Goal: Find specific page/section: Find specific page/section

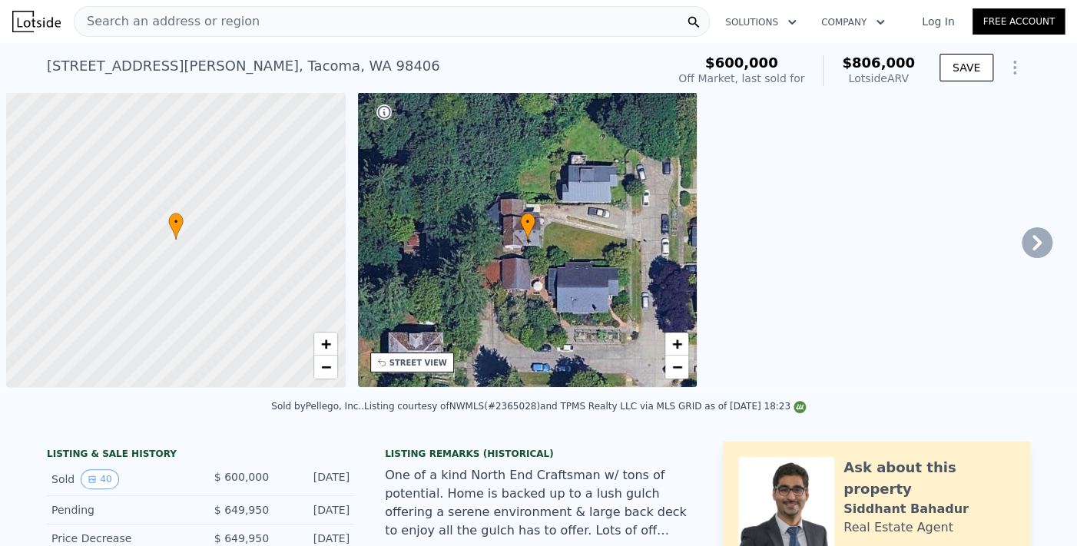
scroll to position [0, 6]
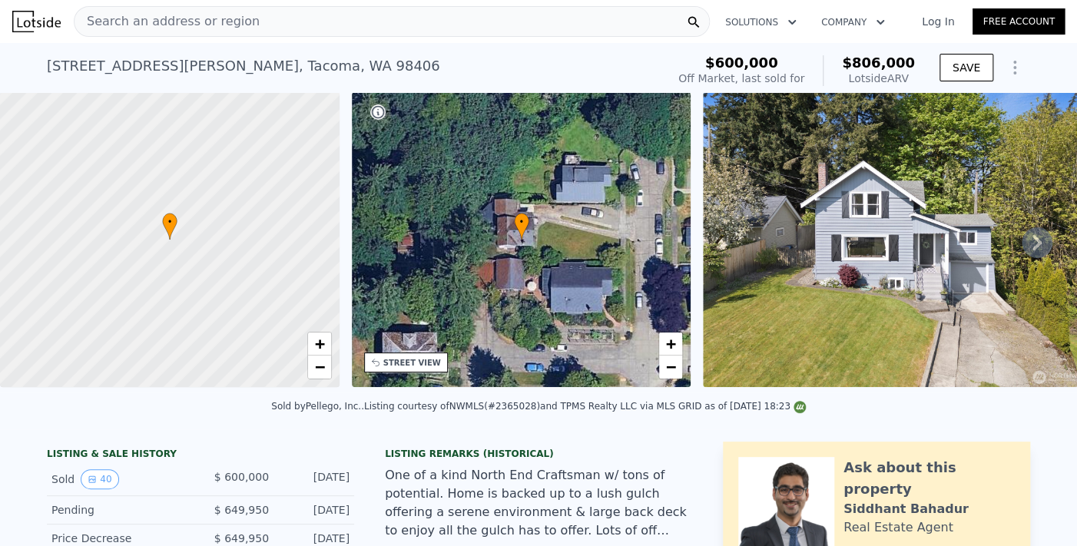
click at [937, 21] on link "Log In" at bounding box center [937, 21] width 69 height 15
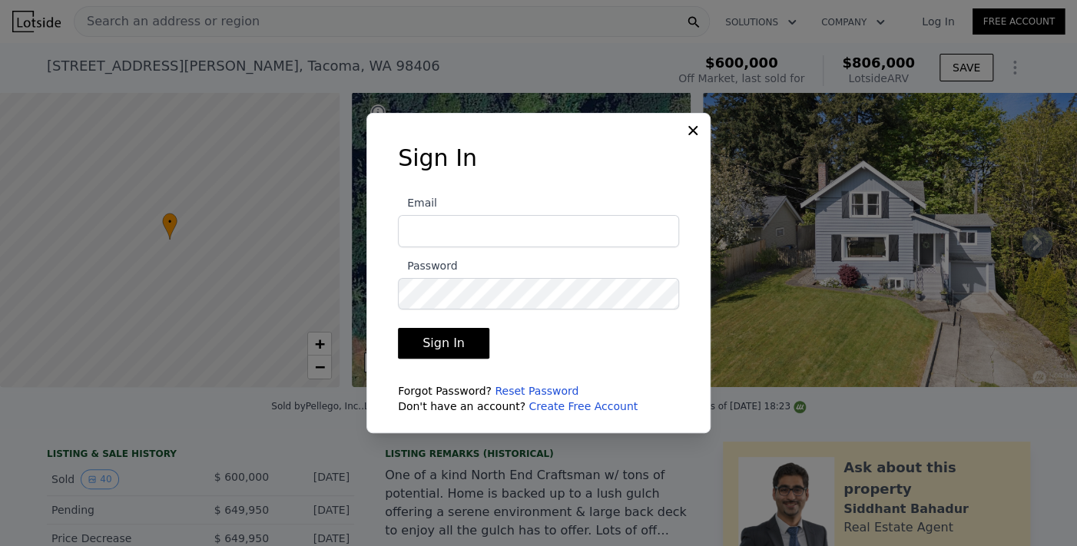
type input "[EMAIL_ADDRESS][DOMAIN_NAME]"
click at [454, 341] on button "Sign In" at bounding box center [443, 343] width 91 height 31
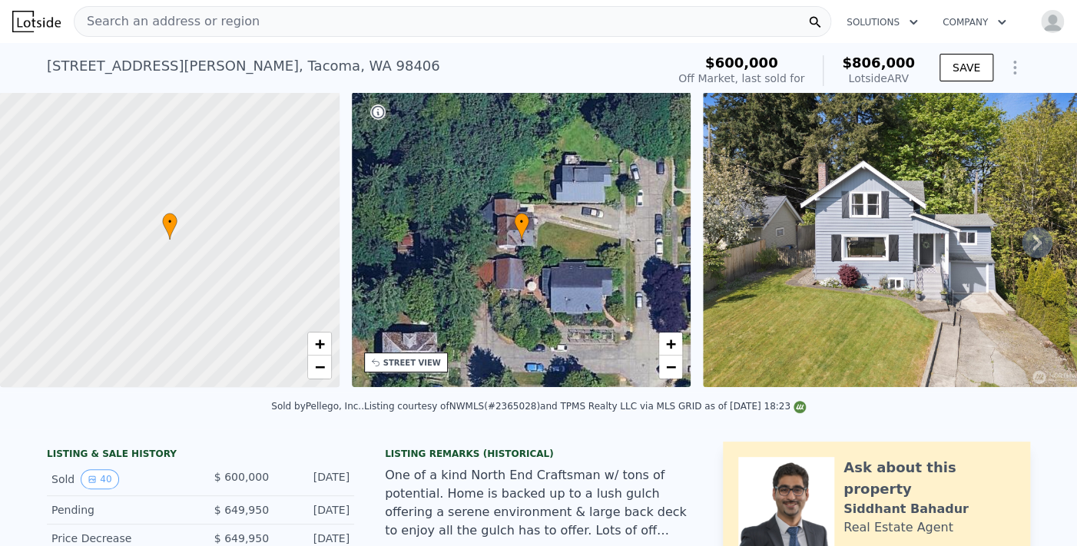
click at [197, 19] on span "Search an address or region" at bounding box center [166, 21] width 185 height 18
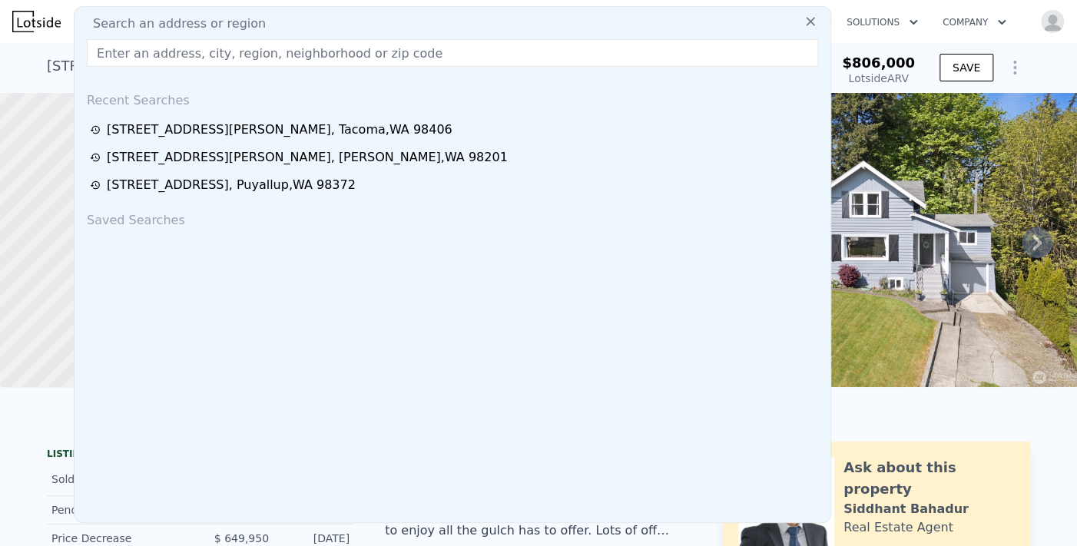
click at [194, 51] on input "text" at bounding box center [452, 53] width 731 height 28
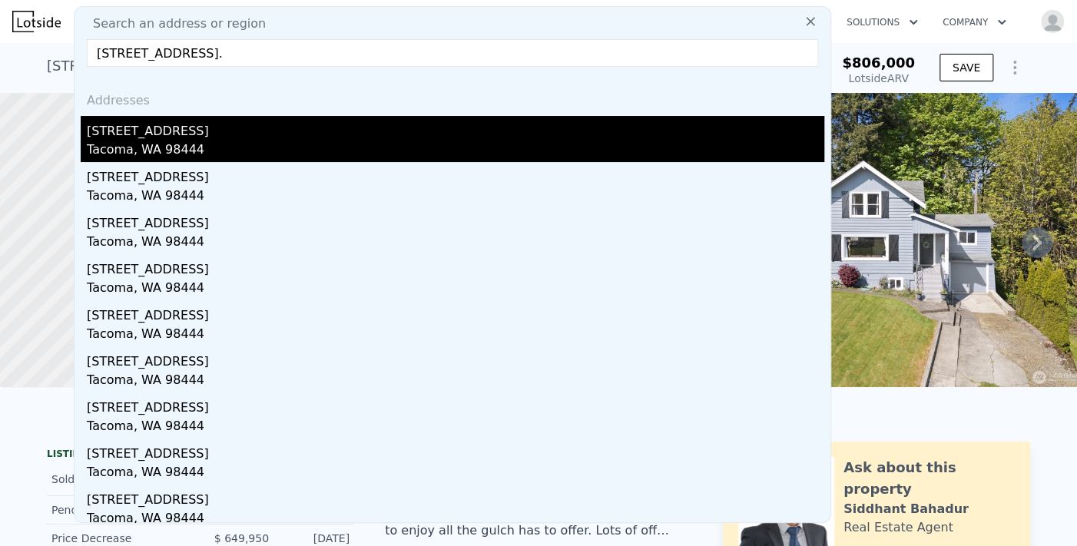
type input "[STREET_ADDRESS]."
click at [132, 141] on div "Tacoma, WA 98444" at bounding box center [455, 152] width 737 height 22
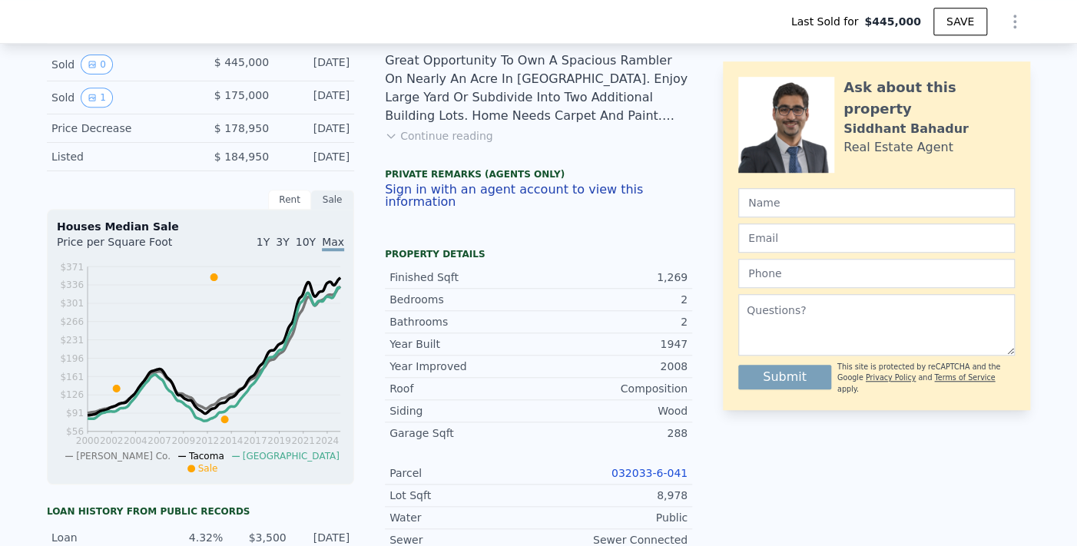
scroll to position [378, 0]
